Goal: Transaction & Acquisition: Subscribe to service/newsletter

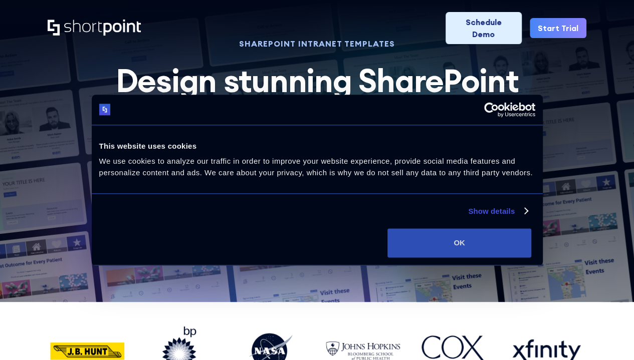
click at [531, 258] on button "OK" at bounding box center [459, 242] width 144 height 29
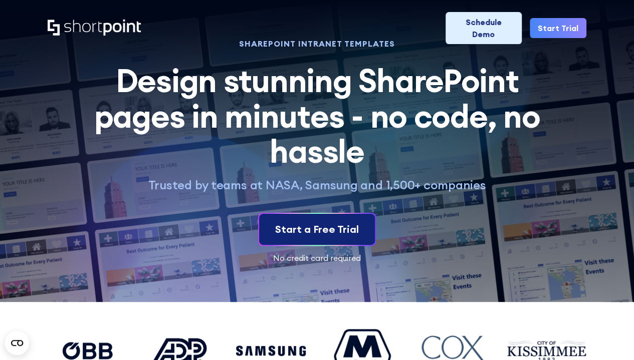
click at [291, 222] on div "Start a Free Trial" at bounding box center [317, 229] width 84 height 15
